Goal: Information Seeking & Learning: Learn about a topic

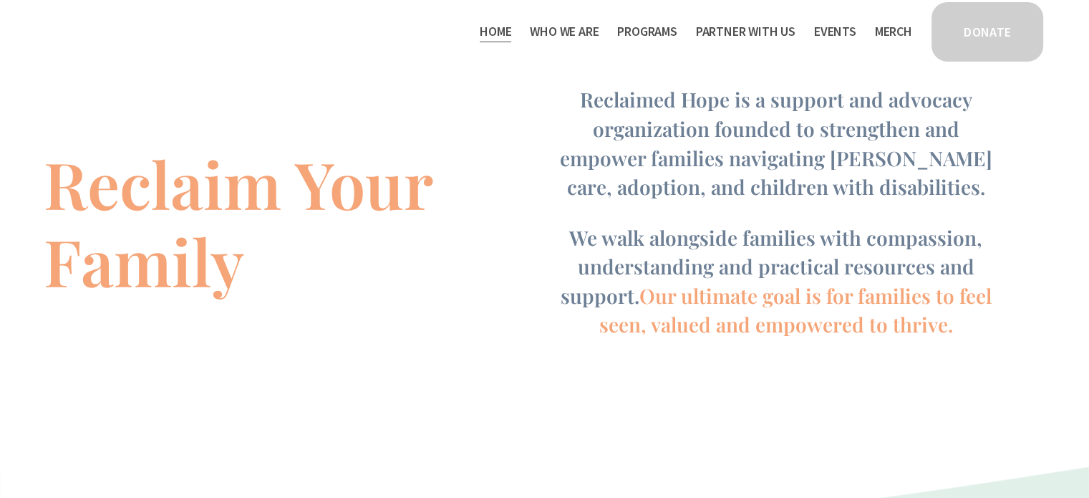
scroll to position [906, 0]
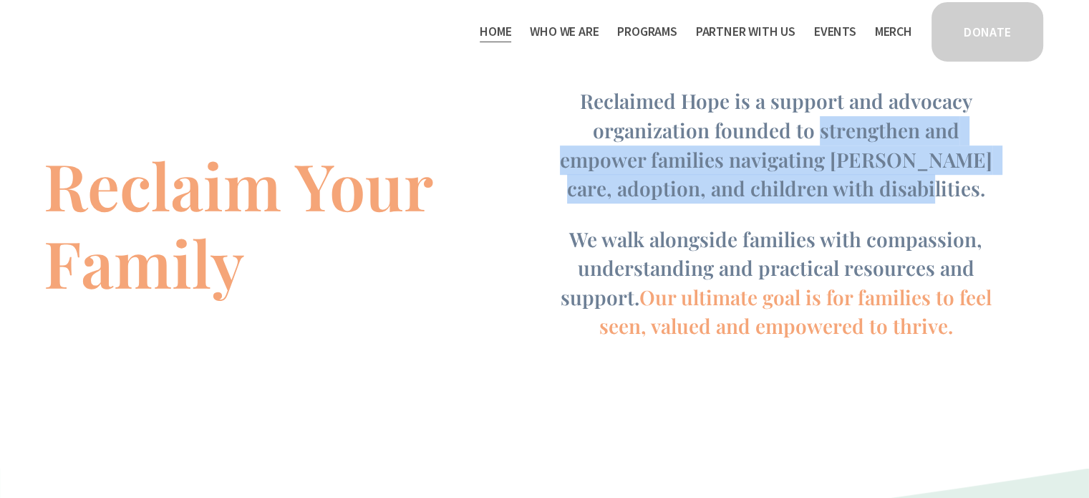
drag, startPoint x: 773, startPoint y: 130, endPoint x: 899, endPoint y: 191, distance: 140.9
click at [899, 191] on h4 "Reclaimed Hope is a support and advocacy organization founded to strengthen and…" at bounding box center [775, 145] width 455 height 116
copy span "strengthen and empower families navigating foster care, adoption, and children …"
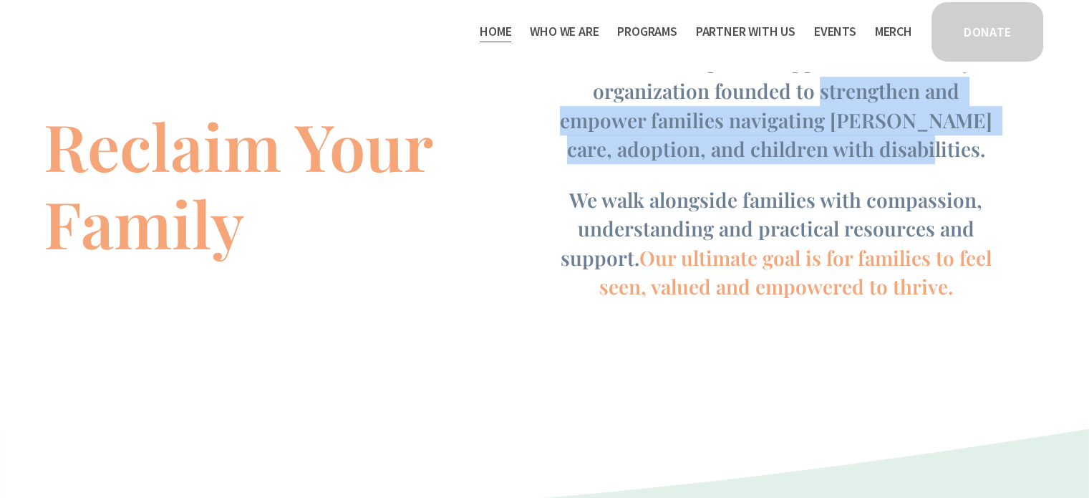
scroll to position [945, 0]
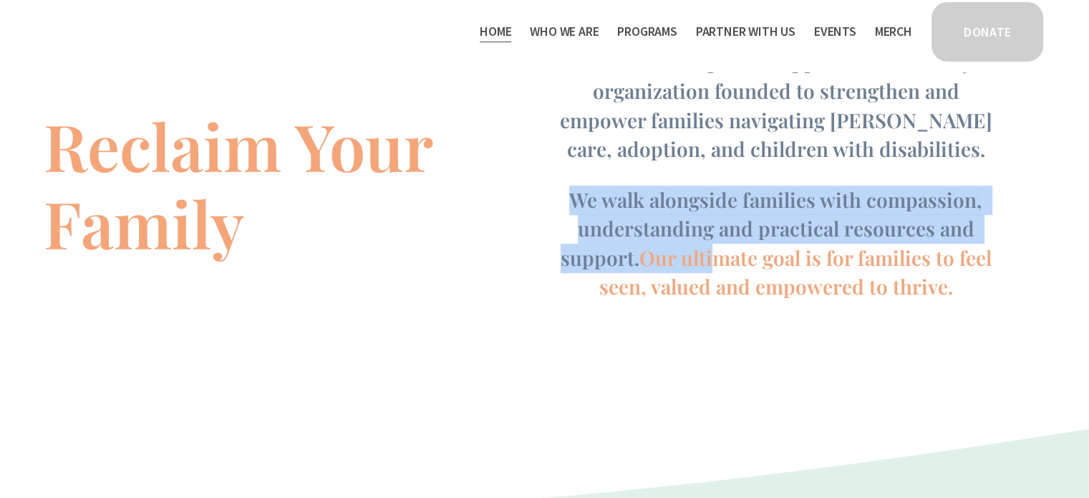
drag, startPoint x: 573, startPoint y: 199, endPoint x: 705, endPoint y: 259, distance: 144.8
click at [705, 259] on h4 "We walk alongside families with compassion, understanding and practical resourc…" at bounding box center [775, 243] width 455 height 116
click at [705, 259] on span "Our ultimate goal is for families to feel seen, valued and empowered to thrive." at bounding box center [797, 272] width 397 height 56
drag, startPoint x: 705, startPoint y: 259, endPoint x: 575, endPoint y: 208, distance: 139.2
click at [575, 208] on h4 "We walk alongside families with compassion, understanding and practical resourc…" at bounding box center [775, 243] width 455 height 116
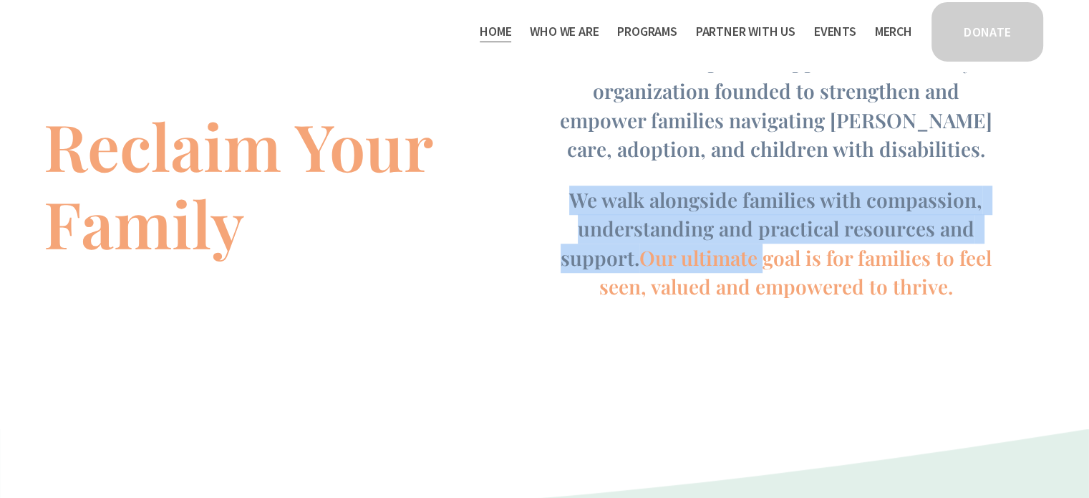
click at [575, 208] on span "We walk alongside families with compassion, understanding and practical resourc…" at bounding box center [774, 228] width 427 height 84
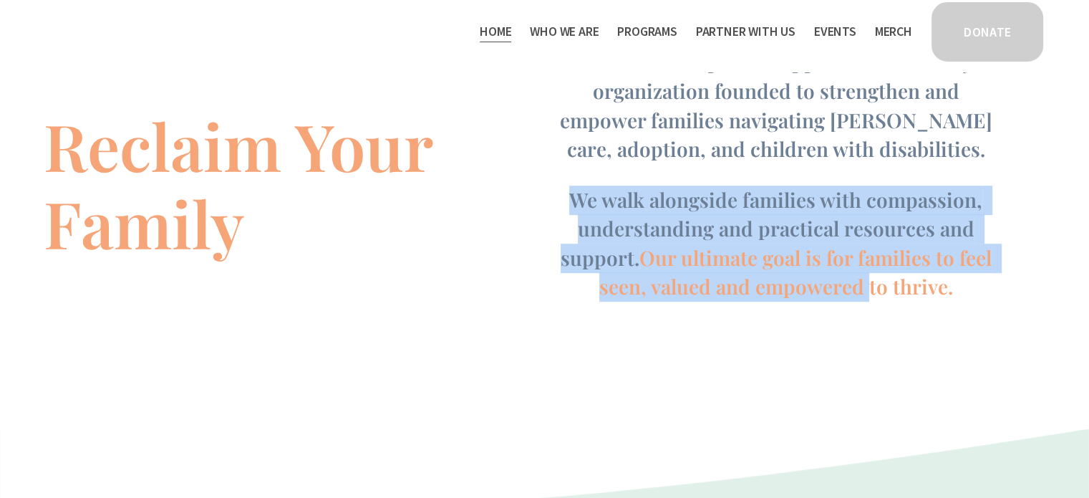
drag, startPoint x: 575, startPoint y: 208, endPoint x: 824, endPoint y: 280, distance: 259.3
click at [824, 280] on h4 "We walk alongside families with compassion, understanding and practical resourc…" at bounding box center [775, 243] width 455 height 116
click at [824, 280] on span "Our ultimate goal is for families to feel seen, valued and empowered to thrive." at bounding box center [797, 272] width 397 height 56
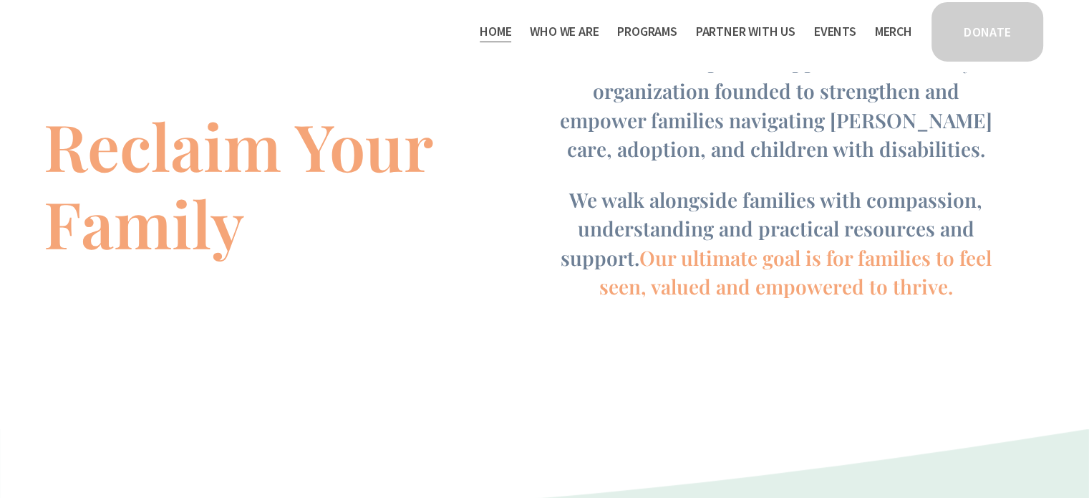
drag, startPoint x: 652, startPoint y: 205, endPoint x: 966, endPoint y: 299, distance: 328.0
click at [966, 299] on h4 "We walk alongside families with compassion, understanding and practical resourc…" at bounding box center [775, 243] width 455 height 116
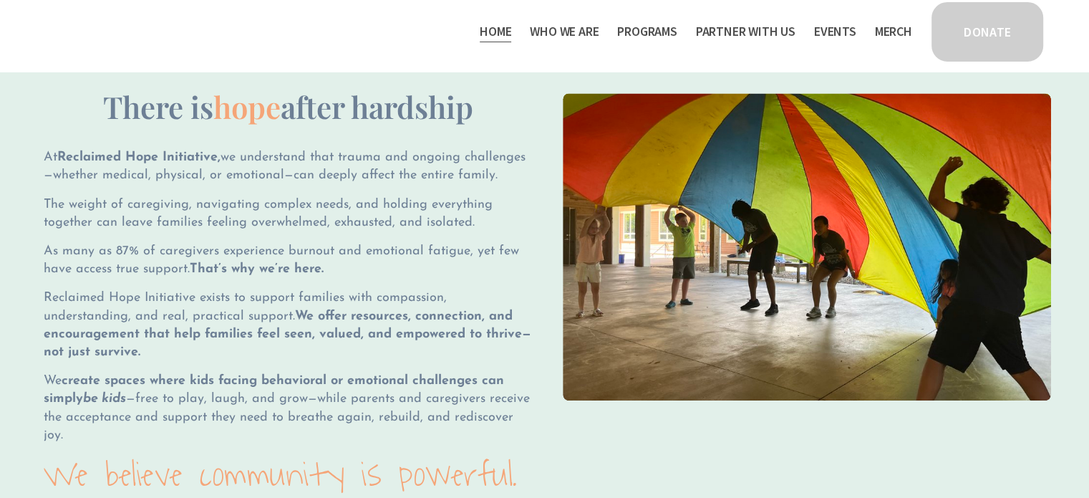
scroll to position [1446, 0]
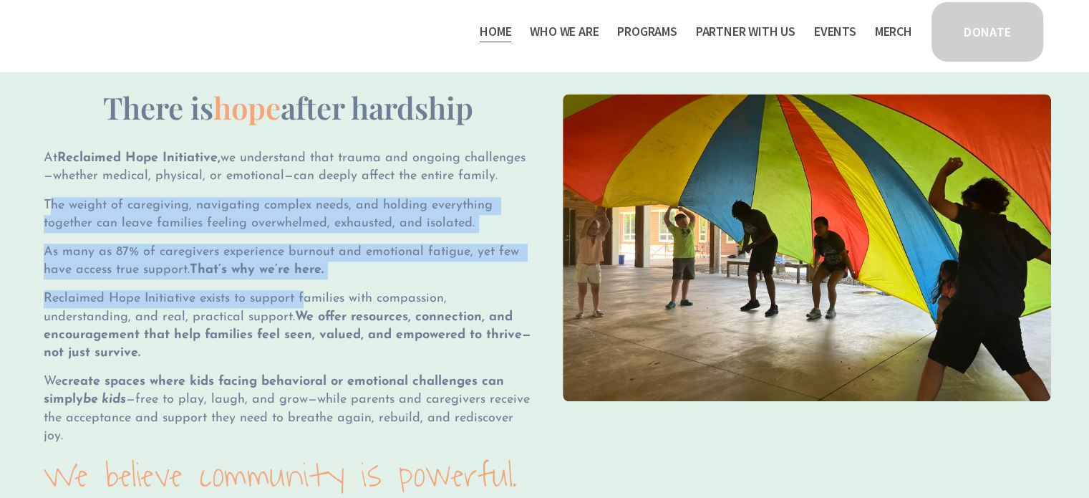
drag, startPoint x: 49, startPoint y: 205, endPoint x: 301, endPoint y: 303, distance: 269.5
click at [301, 303] on div "There is hope after hardship At Reclaimed Hope Initiative, we understand that t…" at bounding box center [288, 290] width 489 height 407
click at [301, 303] on span "Reclaimed Hope Initiative exists to support families with compassion, understan…" at bounding box center [288, 325] width 488 height 67
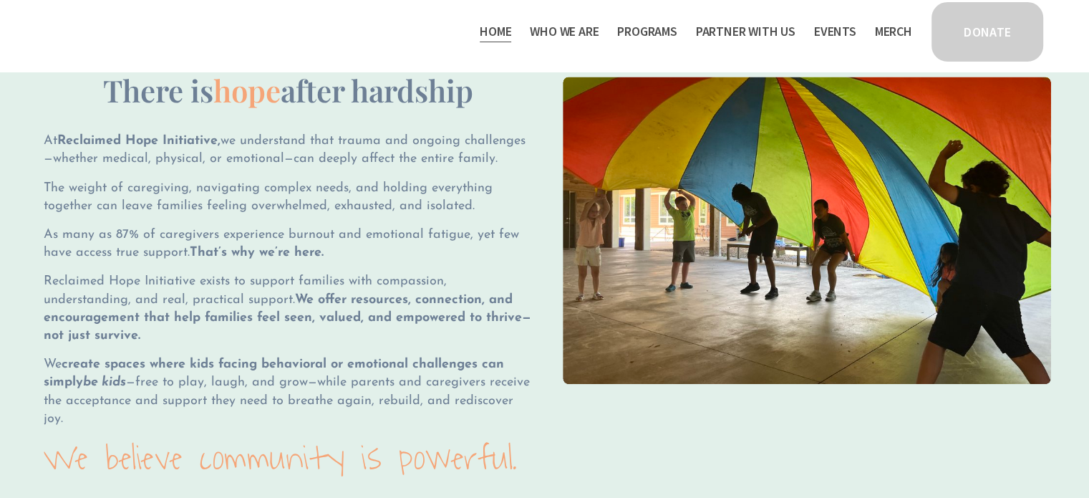
scroll to position [1464, 0]
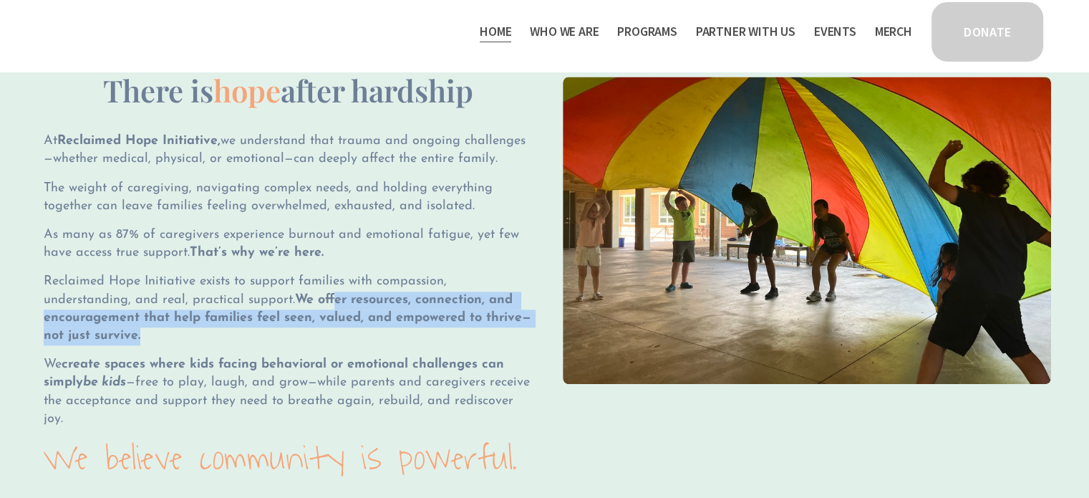
drag, startPoint x: 337, startPoint y: 309, endPoint x: 339, endPoint y: 339, distance: 29.4
click at [339, 339] on p "Reclaimed Hope Initiative exists to support families with compassion, understan…" at bounding box center [288, 309] width 489 height 72
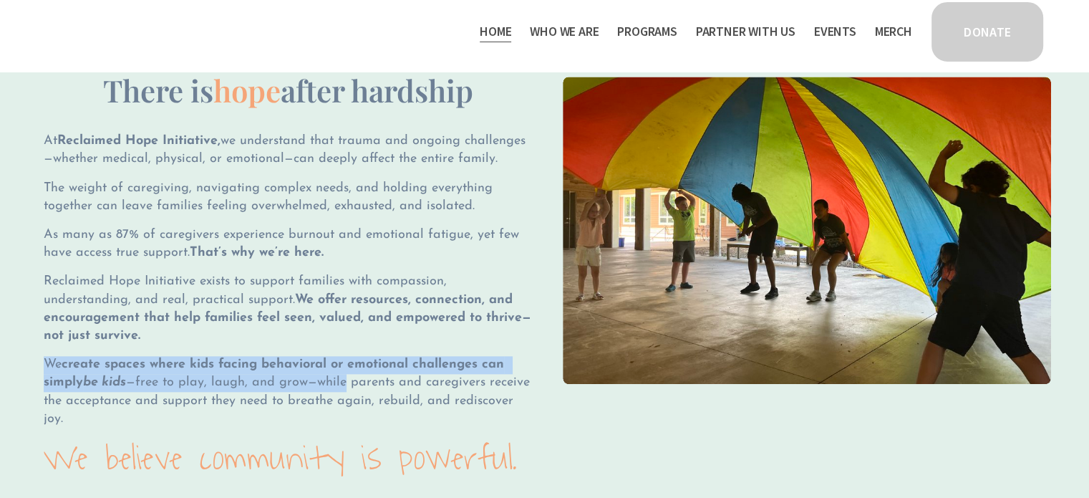
drag, startPoint x: 339, startPoint y: 339, endPoint x: 318, endPoint y: 382, distance: 48.4
click at [318, 382] on div "There is hope after hardship At Reclaimed Hope Initiative, we understand that t…" at bounding box center [288, 272] width 489 height 407
click at [318, 382] on span "We create spaces where kids facing behavioral or emotional challenges can simpl…" at bounding box center [289, 391] width 490 height 67
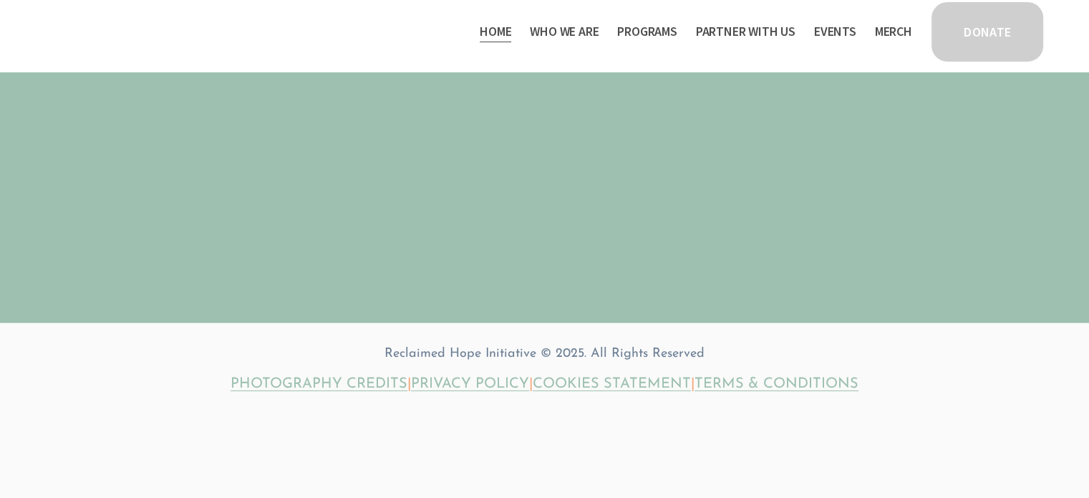
scroll to position [4278, 0]
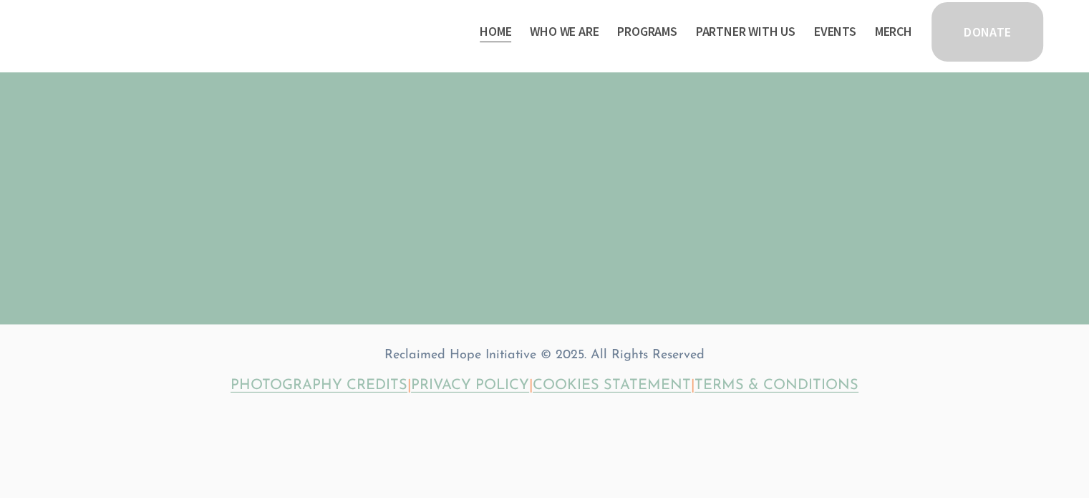
click at [824, 32] on link "Events" at bounding box center [835, 31] width 42 height 23
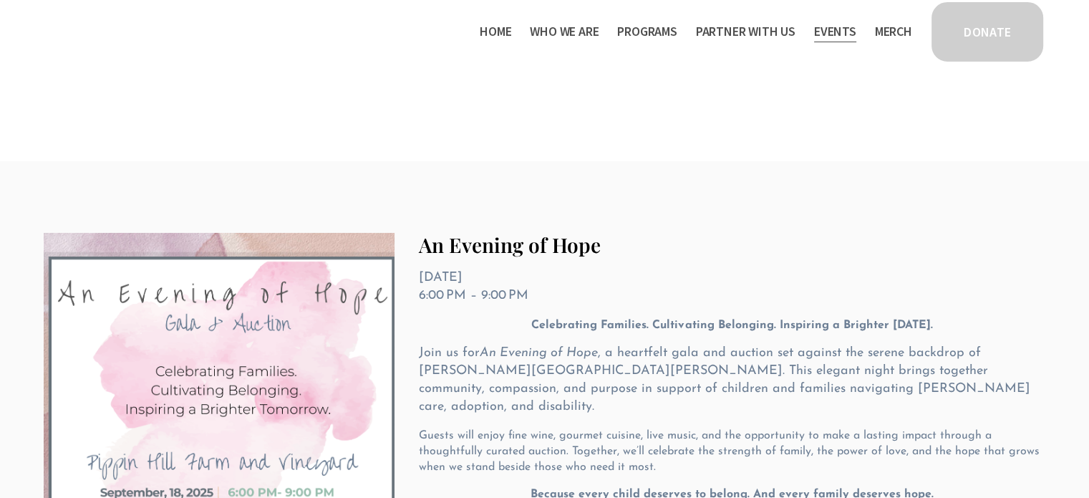
scroll to position [123, 0]
